Goal: Find specific page/section: Find specific page/section

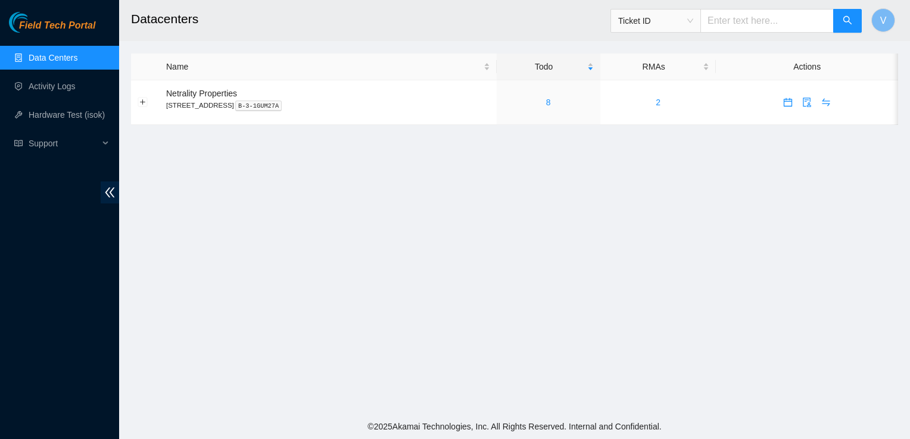
click at [511, 343] on main "Datacenters Ticket ID V Name Todo RMAs Actions Netrality Properties [STREET_ADD…" at bounding box center [514, 207] width 791 height 414
click at [339, 282] on main "Datacenters Ticket ID V Name Todo RMAs Actions Netrality Properties [STREET_ADD…" at bounding box center [514, 207] width 791 height 414
